Goal: Find specific page/section: Find specific page/section

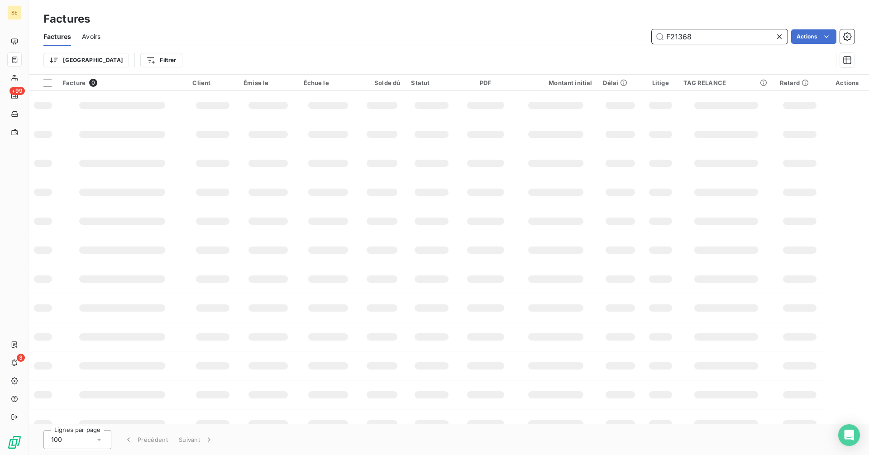
click at [704, 42] on input "F21368" at bounding box center [720, 36] width 136 height 14
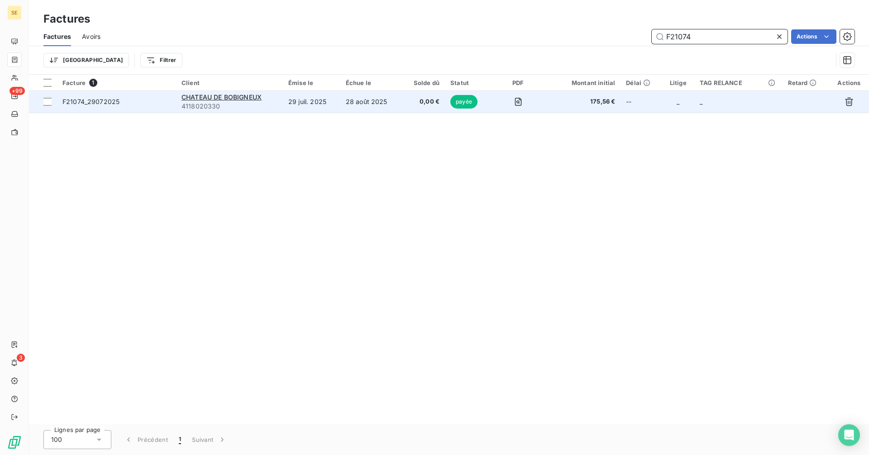
type input "F21074"
click at [389, 100] on td "28 août 2025" at bounding box center [371, 102] width 62 height 22
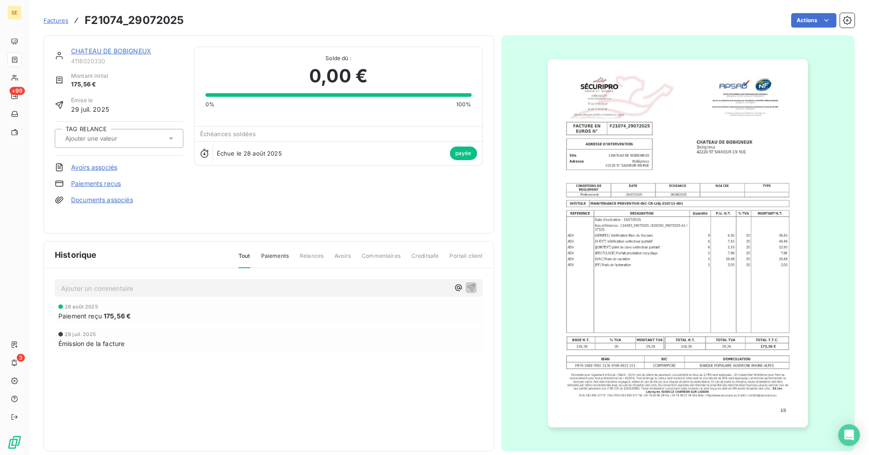
click at [98, 49] on link "CHATEAU DE BOBIGNEUX" at bounding box center [111, 51] width 80 height 8
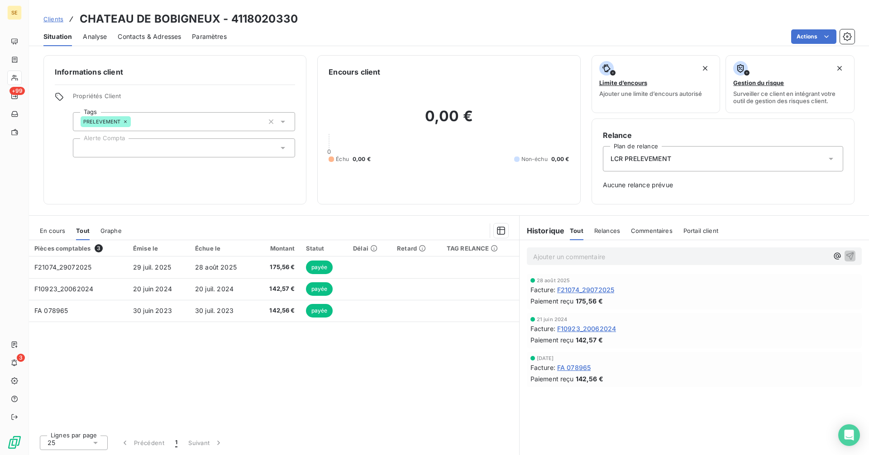
click at [585, 288] on span "F21074_29072025" at bounding box center [585, 290] width 57 height 10
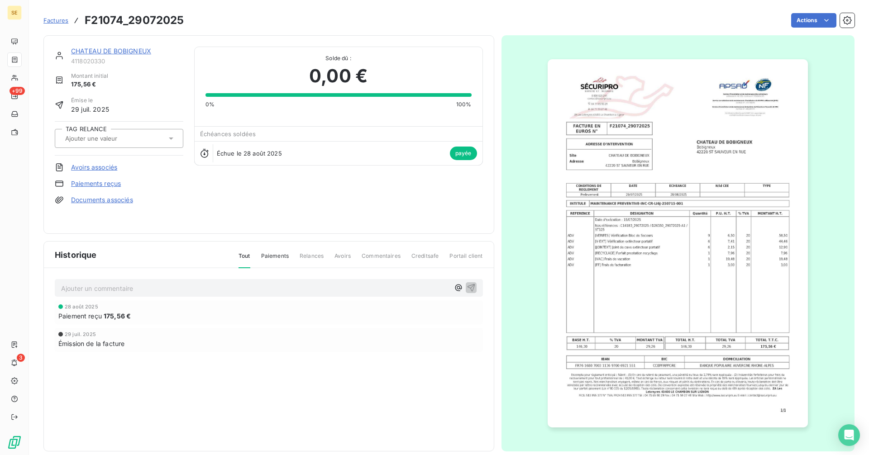
click at [131, 48] on link "CHATEAU DE BOBIGNEUX" at bounding box center [111, 51] width 80 height 8
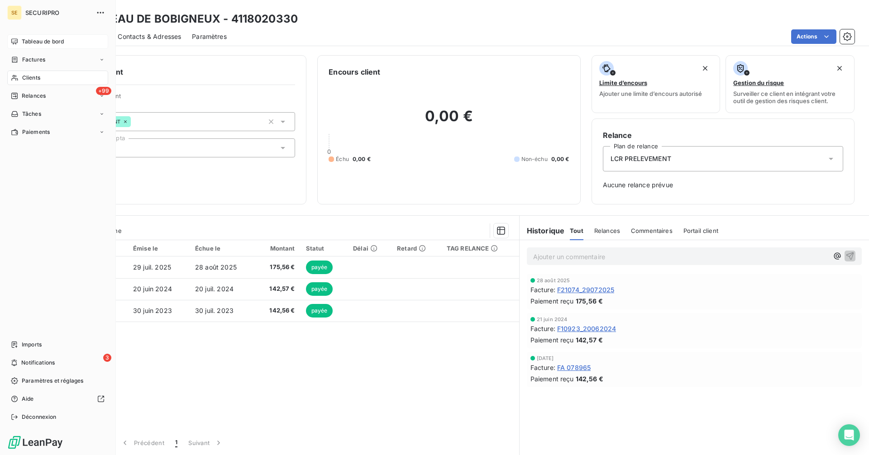
click at [36, 39] on span "Tableau de bord" at bounding box center [43, 42] width 42 height 8
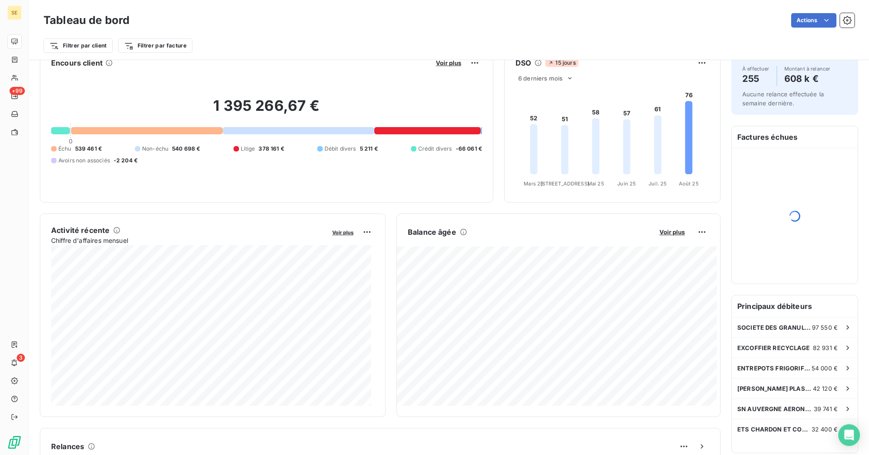
scroll to position [19, 0]
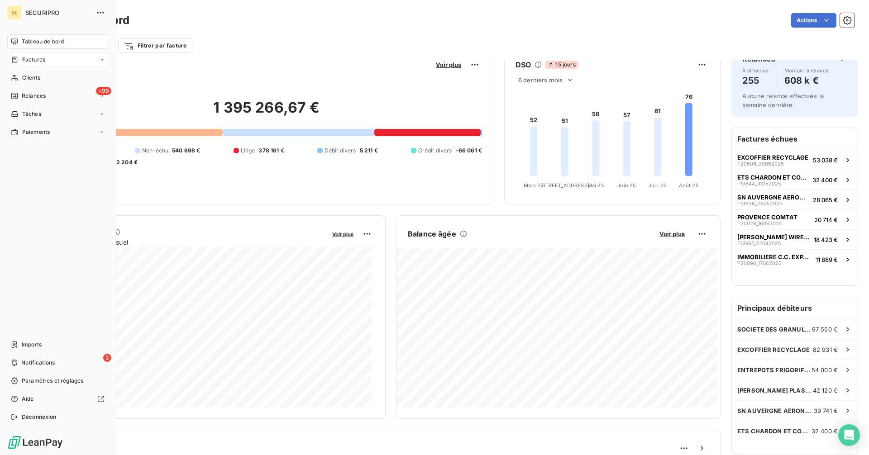
click at [16, 62] on icon at bounding box center [14, 60] width 5 height 6
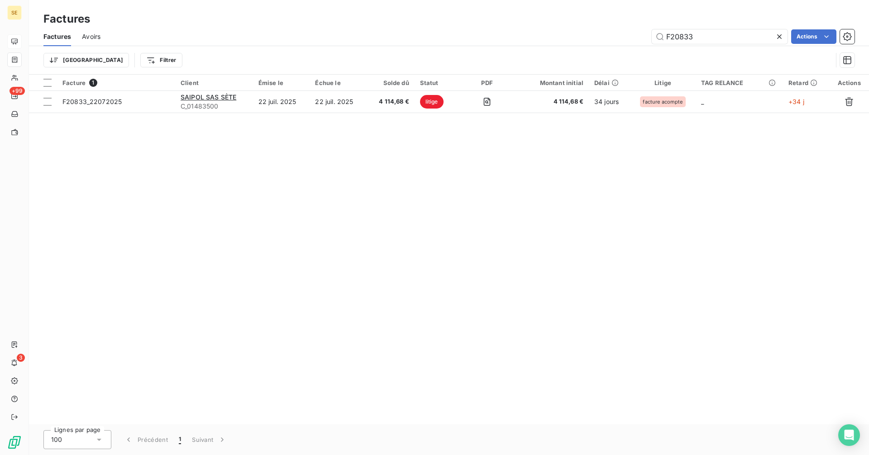
type input "F20833"
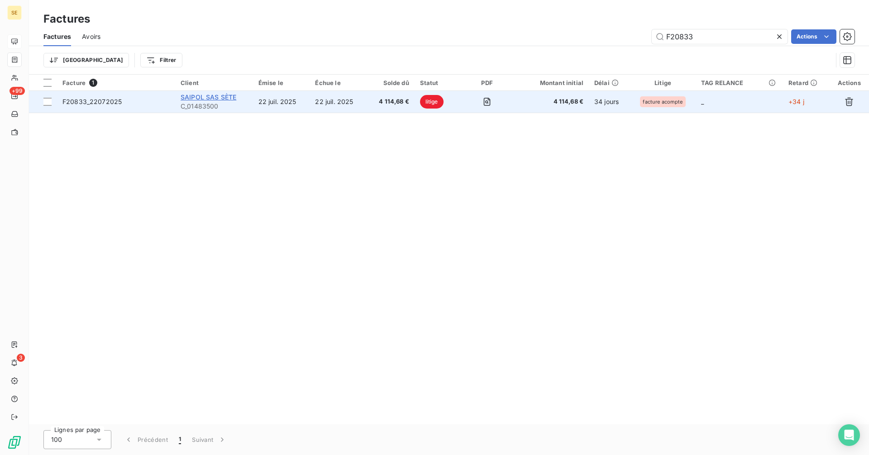
click at [210, 94] on span "SAIPOL SAS SÈTE" at bounding box center [209, 97] width 56 height 8
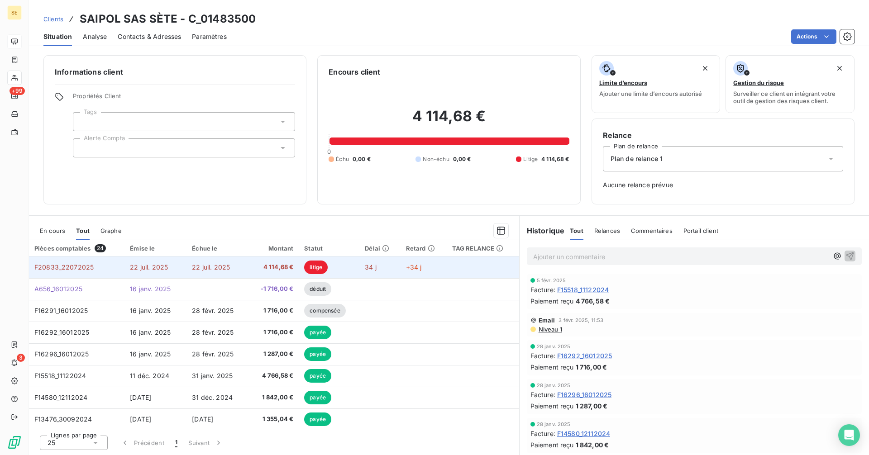
click at [174, 266] on td "22 juil. 2025" at bounding box center [155, 268] width 62 height 22
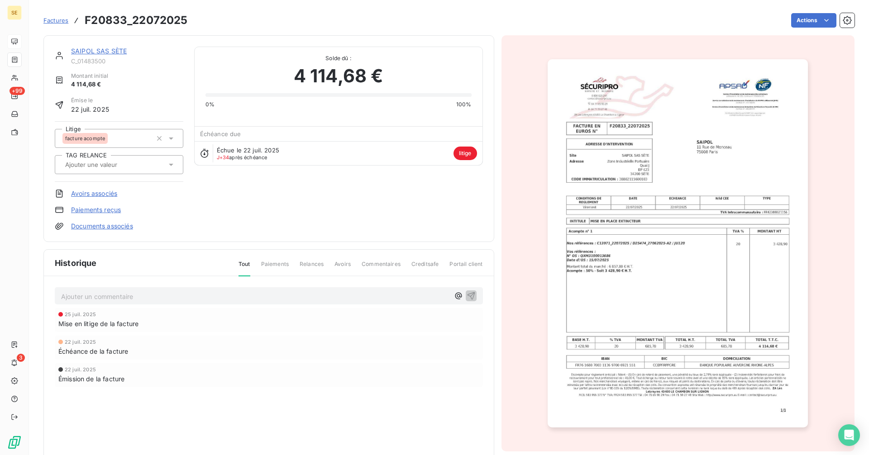
click at [61, 23] on span "Factures" at bounding box center [55, 20] width 25 height 7
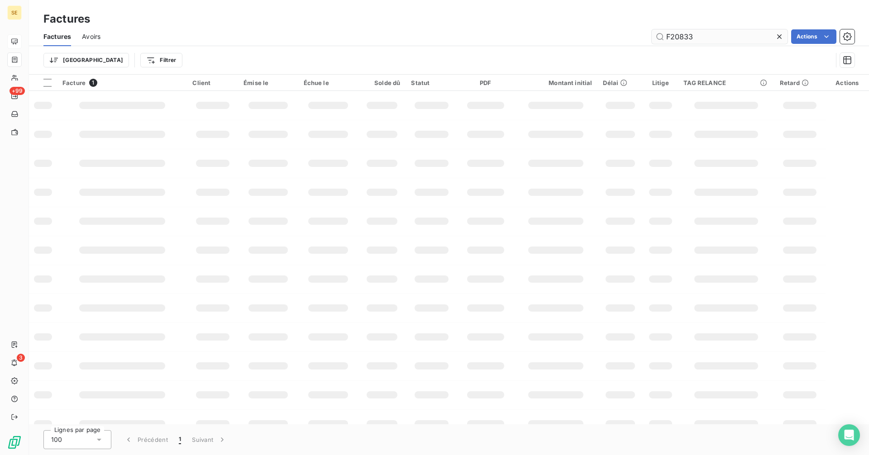
click at [706, 37] on input "F20833" at bounding box center [720, 36] width 136 height 14
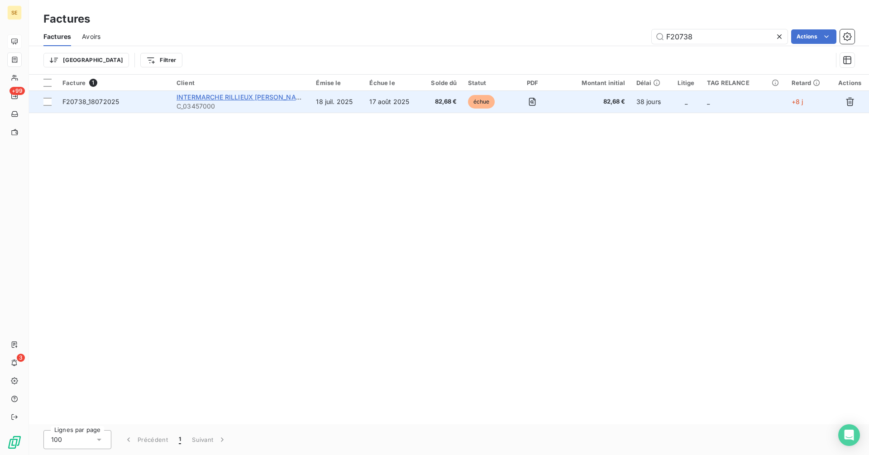
type input "F20738"
click at [227, 100] on span "INTERMARCHE RILLIEUX [PERSON_NAME]" at bounding box center [241, 97] width 131 height 8
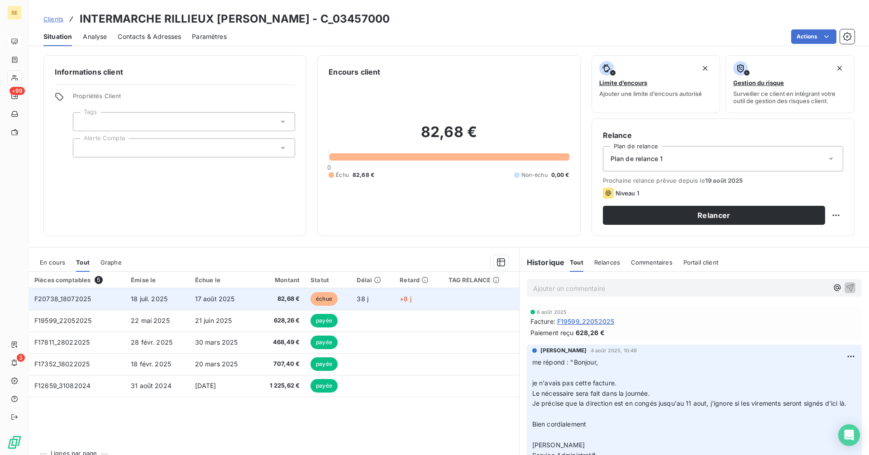
click at [206, 300] on span "17 août 2025" at bounding box center [215, 299] width 40 height 8
